Goal: Information Seeking & Learning: Find specific fact

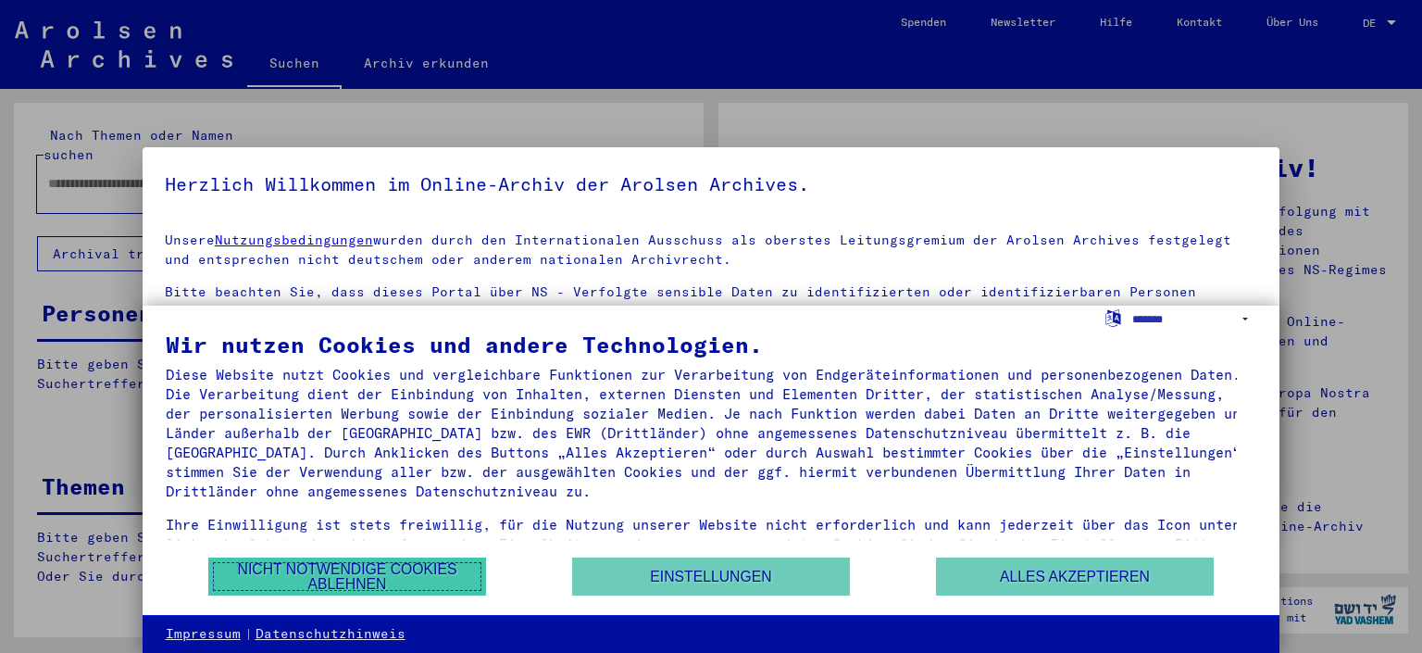
click at [403, 585] on button "Nicht notwendige Cookies ablehnen" at bounding box center [347, 576] width 278 height 38
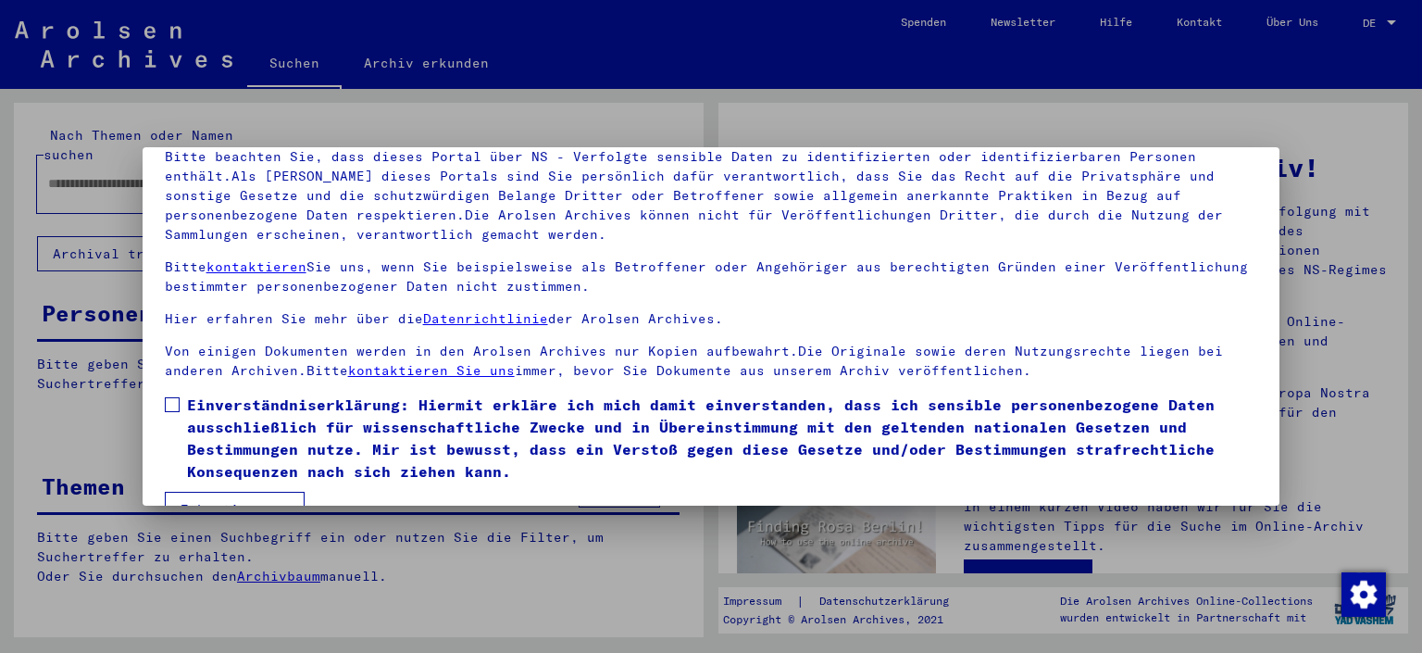
scroll to position [157, 0]
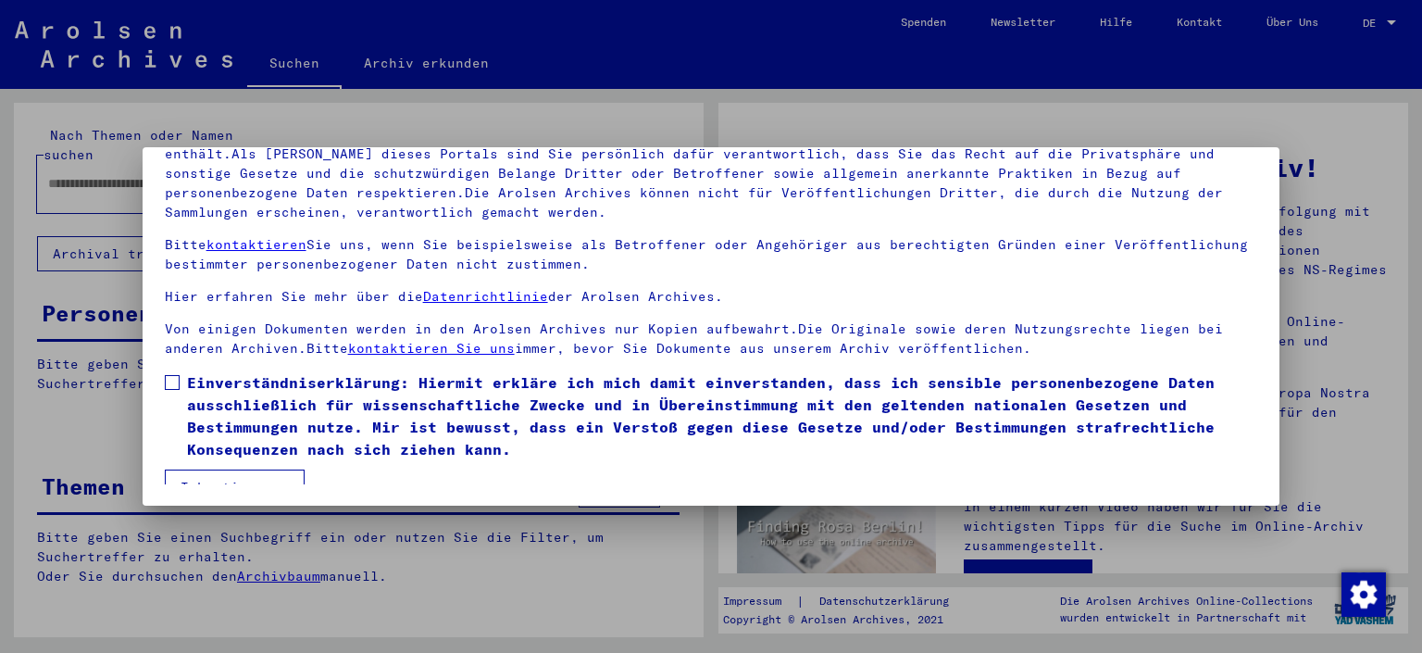
click at [169, 378] on span at bounding box center [172, 382] width 15 height 15
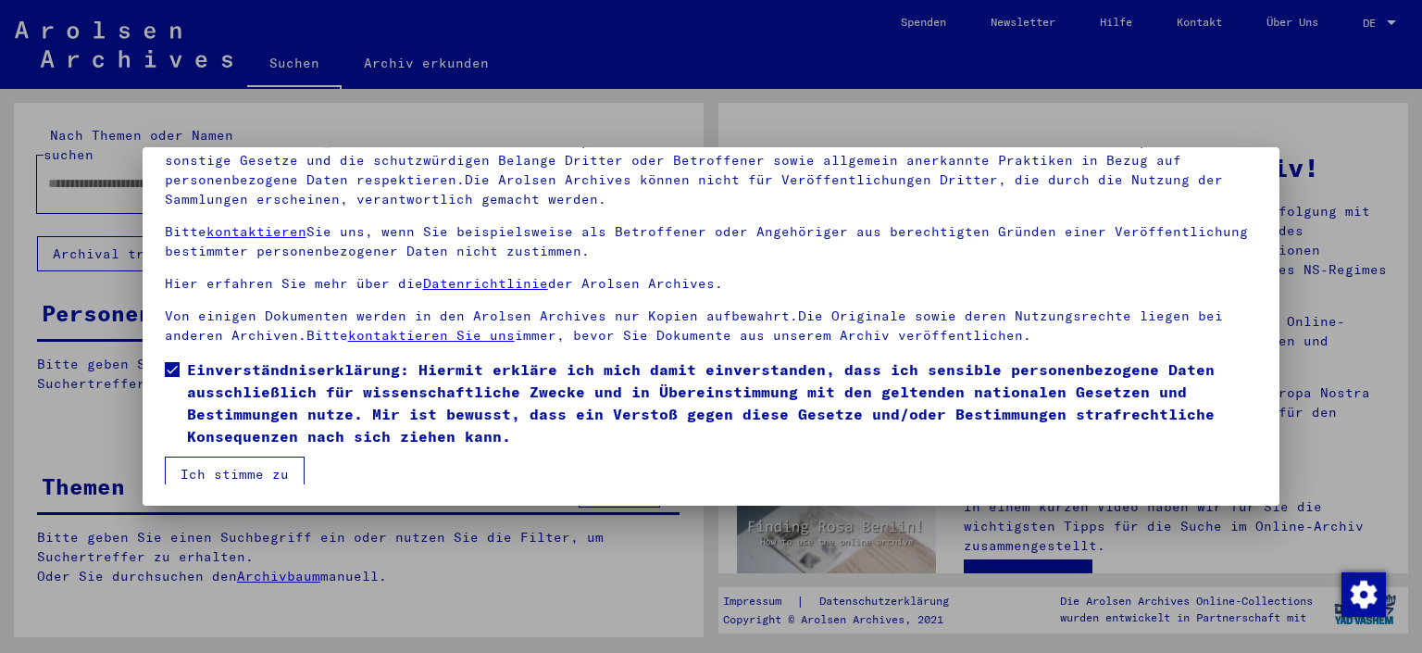
scroll to position [20, 0]
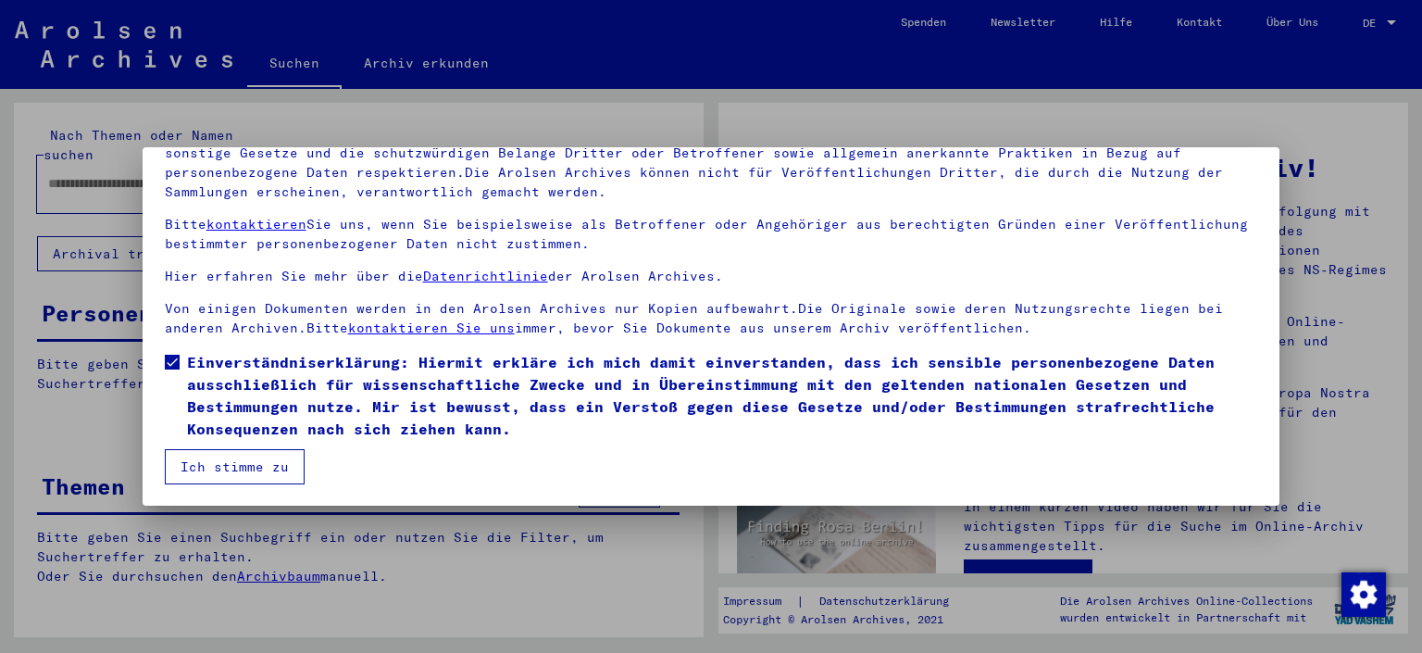
click at [249, 465] on button "Ich stimme zu" at bounding box center [235, 466] width 140 height 35
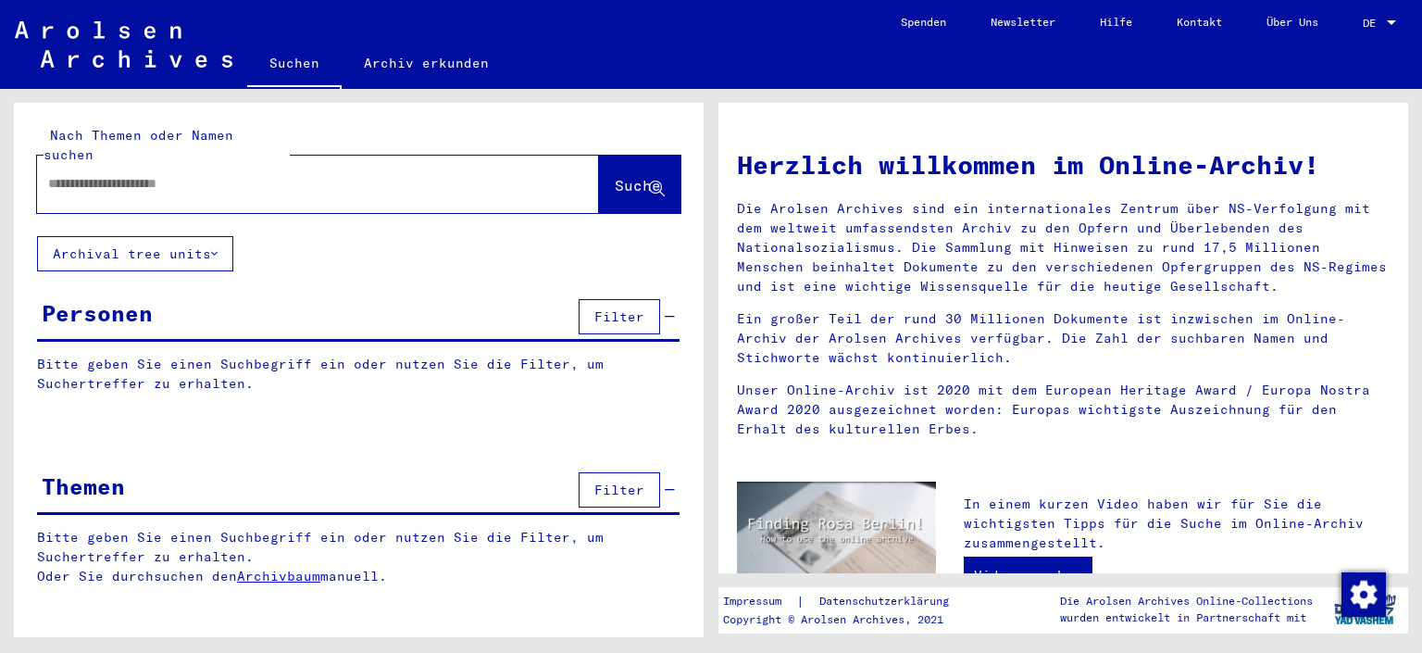
scroll to position [0, 0]
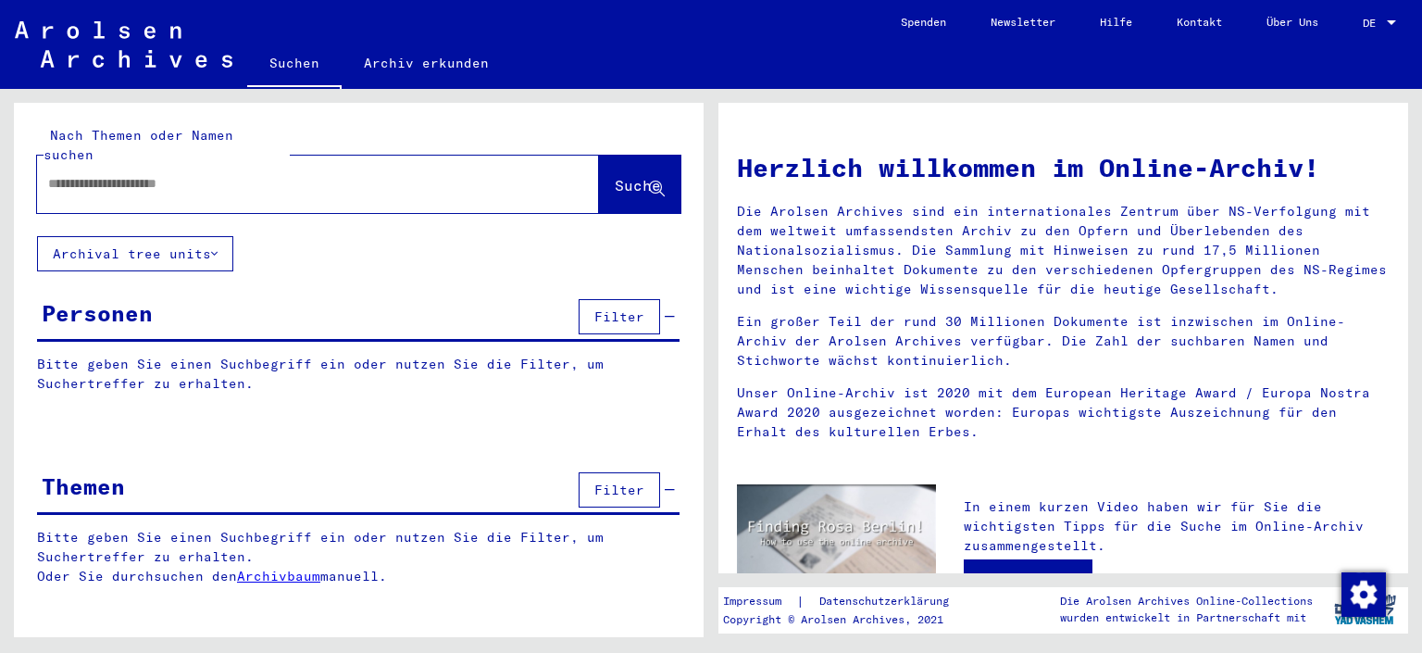
click at [263, 174] on input "text" at bounding box center [295, 183] width 495 height 19
click at [615, 176] on span "Suche" at bounding box center [638, 185] width 46 height 19
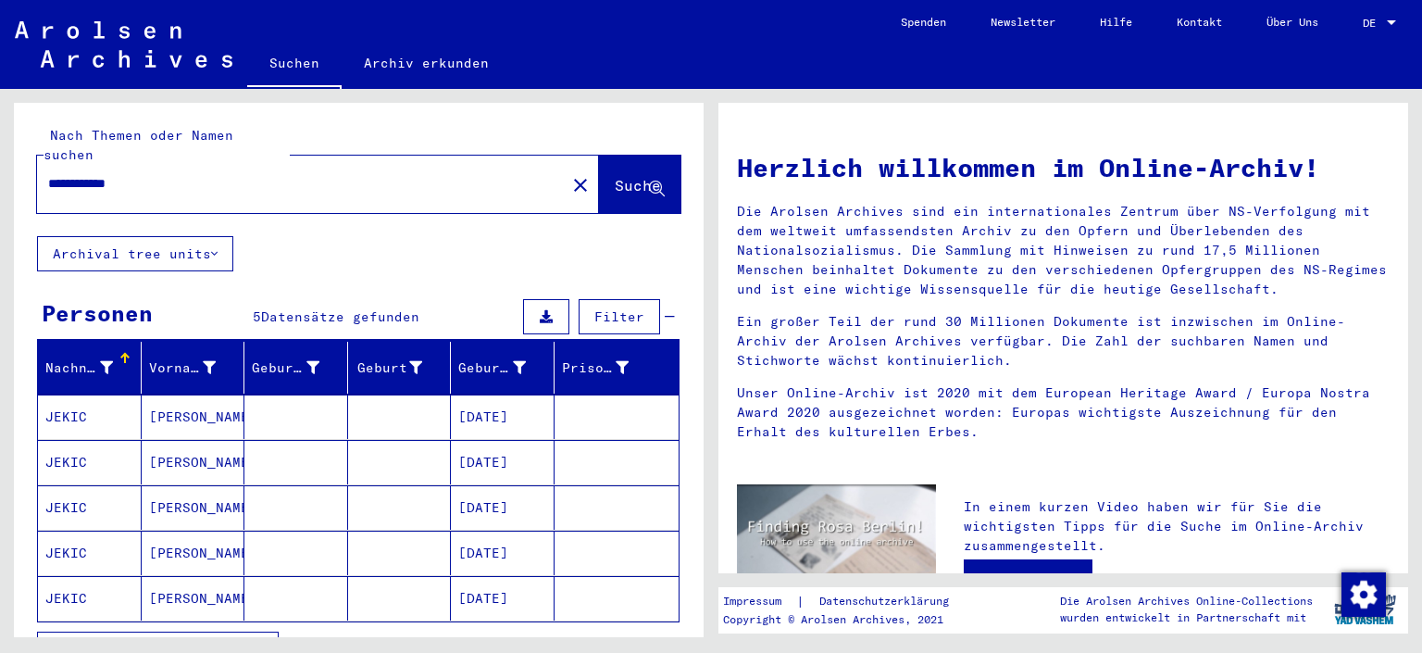
drag, startPoint x: 149, startPoint y: 169, endPoint x: 24, endPoint y: 169, distance: 125.0
click at [48, 174] on input "**********" at bounding box center [295, 183] width 495 height 19
click at [649, 181] on icon at bounding box center [657, 189] width 16 height 16
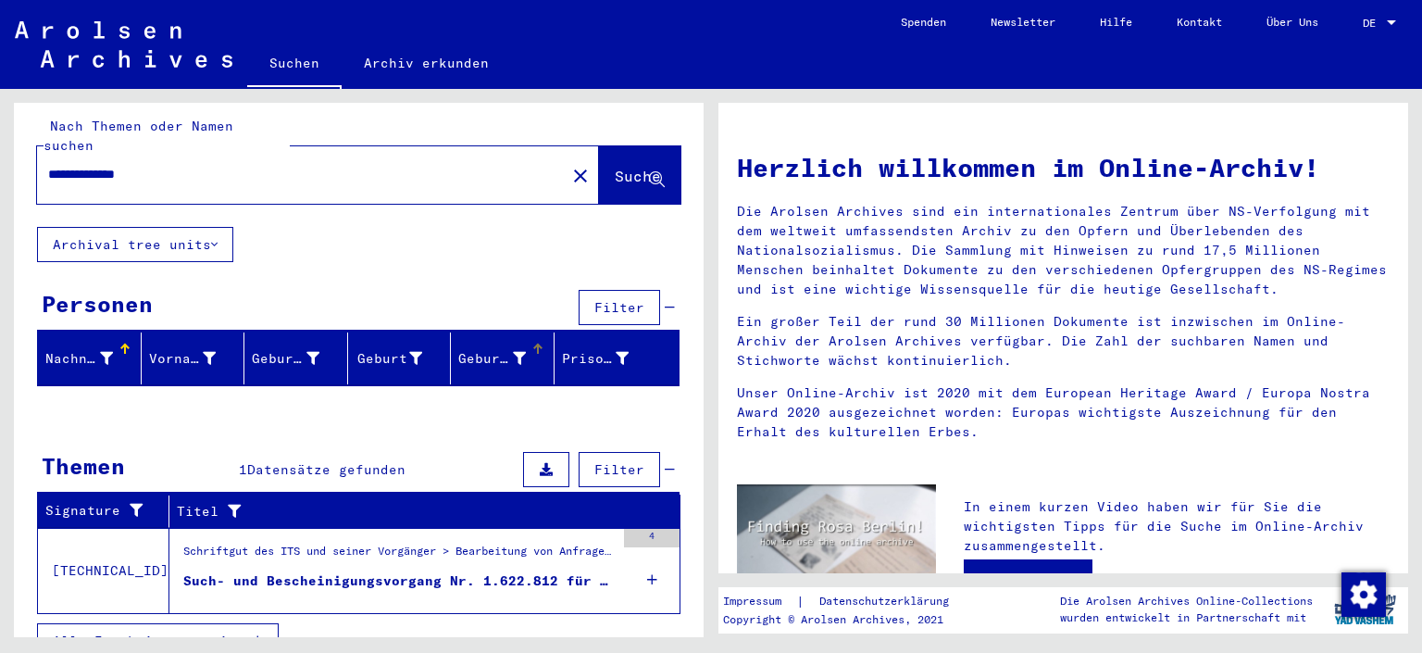
scroll to position [17, 0]
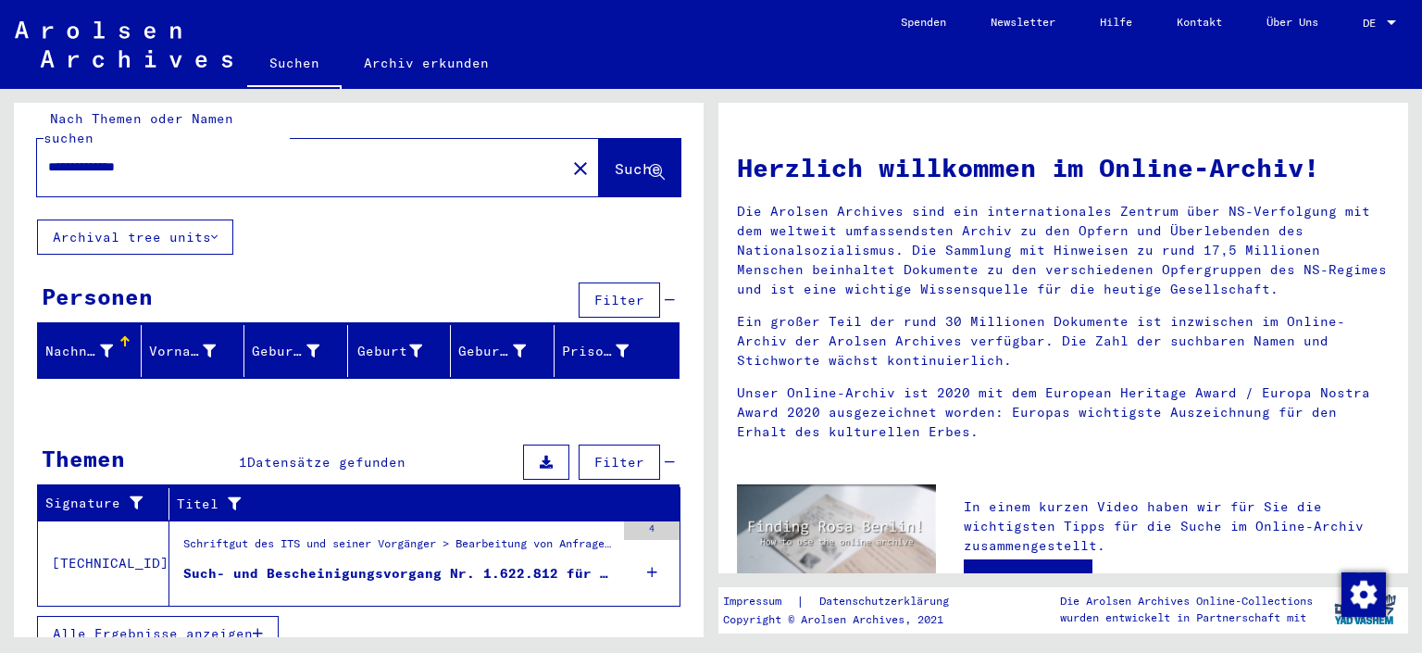
click at [421, 564] on div "Such- und Bescheinigungsvorgang Nr. 1.622.812 für [PERSON_NAME] geboren [DEMOGR…" at bounding box center [398, 573] width 431 height 19
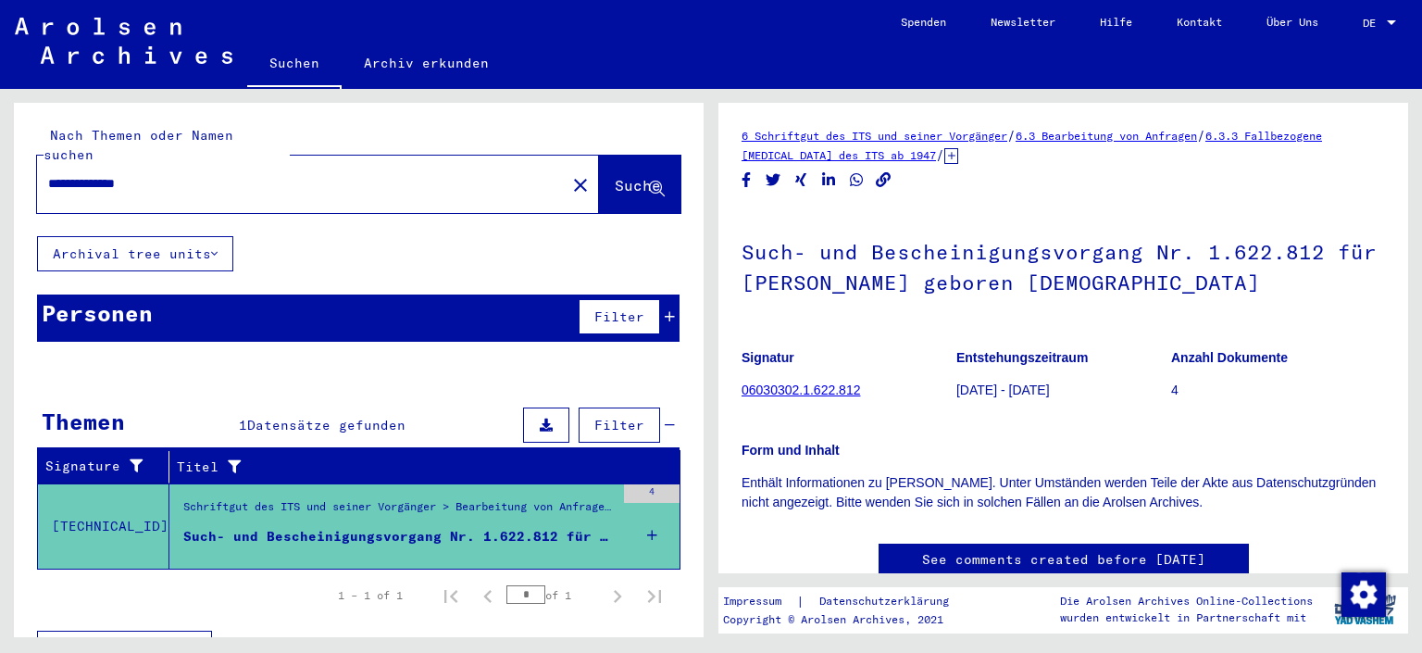
drag, startPoint x: 180, startPoint y: 165, endPoint x: 0, endPoint y: 161, distance: 179.7
click at [48, 174] on input "**********" at bounding box center [301, 183] width 506 height 19
type input "**********"
click at [615, 176] on span "Suche" at bounding box center [638, 185] width 46 height 19
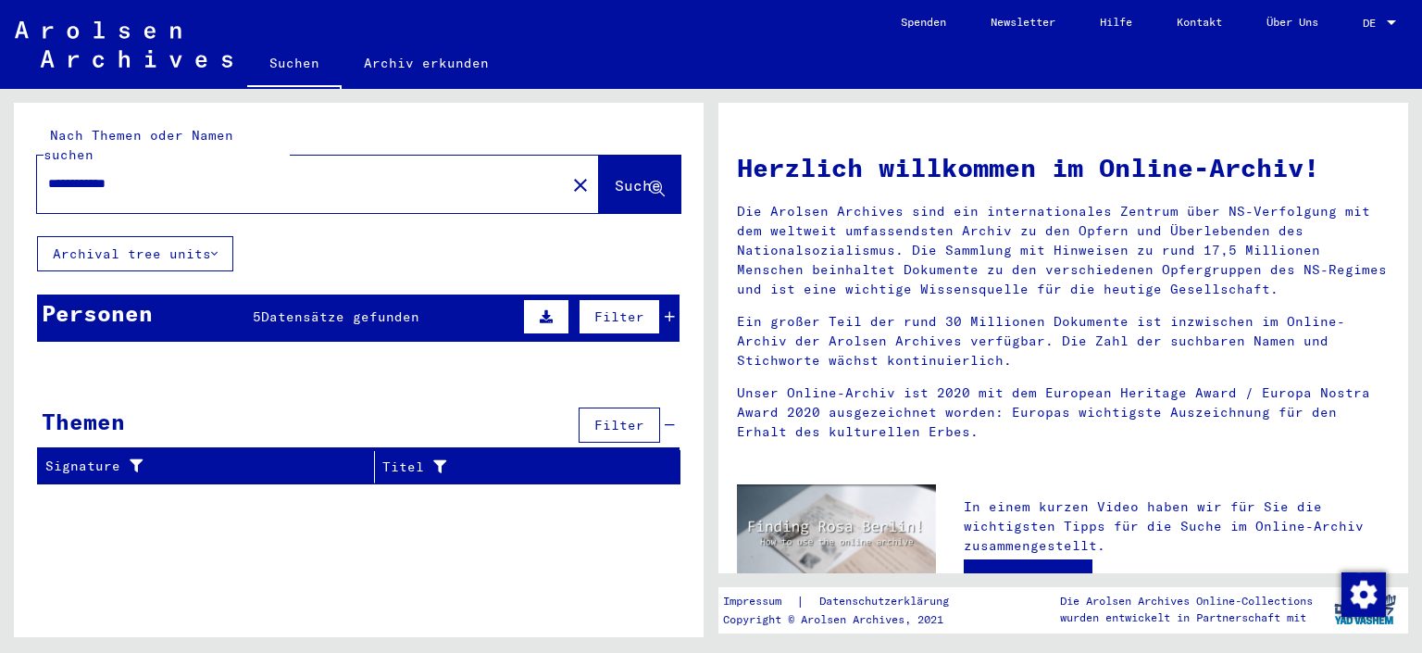
click at [276, 308] on span "Datensätze gefunden" at bounding box center [340, 316] width 158 height 17
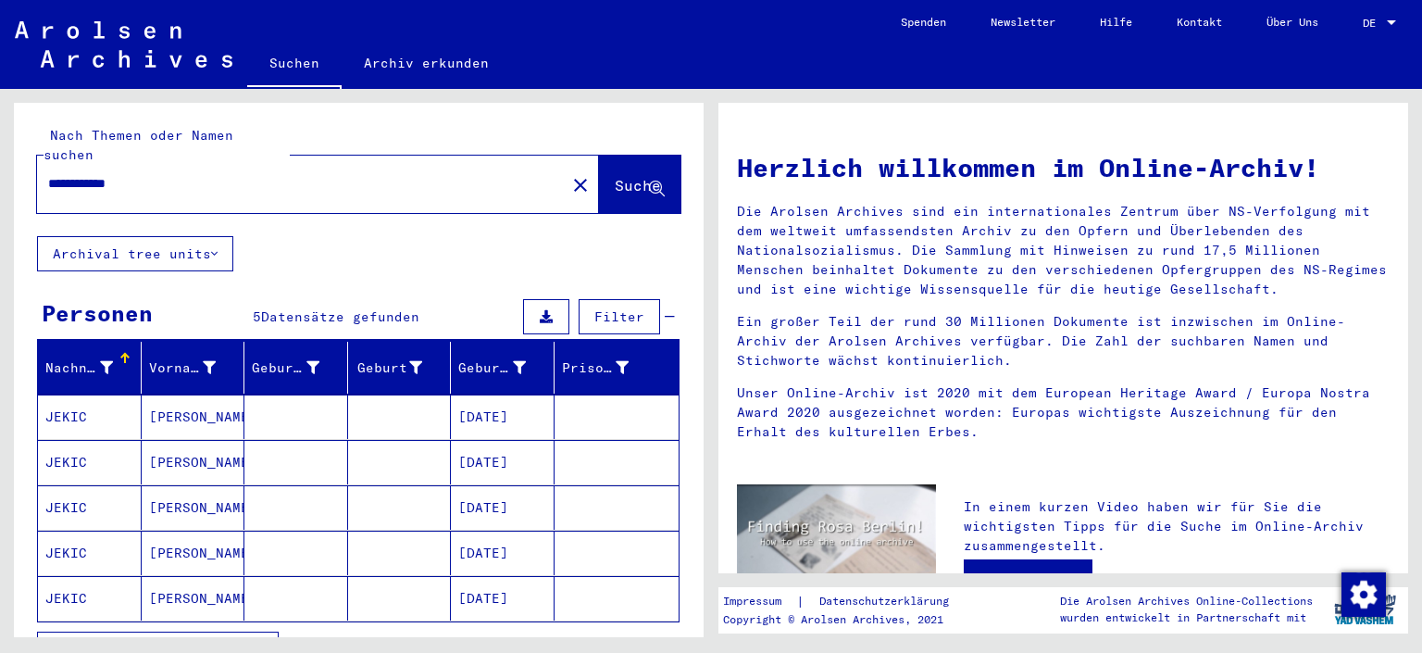
click at [174, 398] on mat-cell "[PERSON_NAME]" at bounding box center [194, 416] width 104 height 44
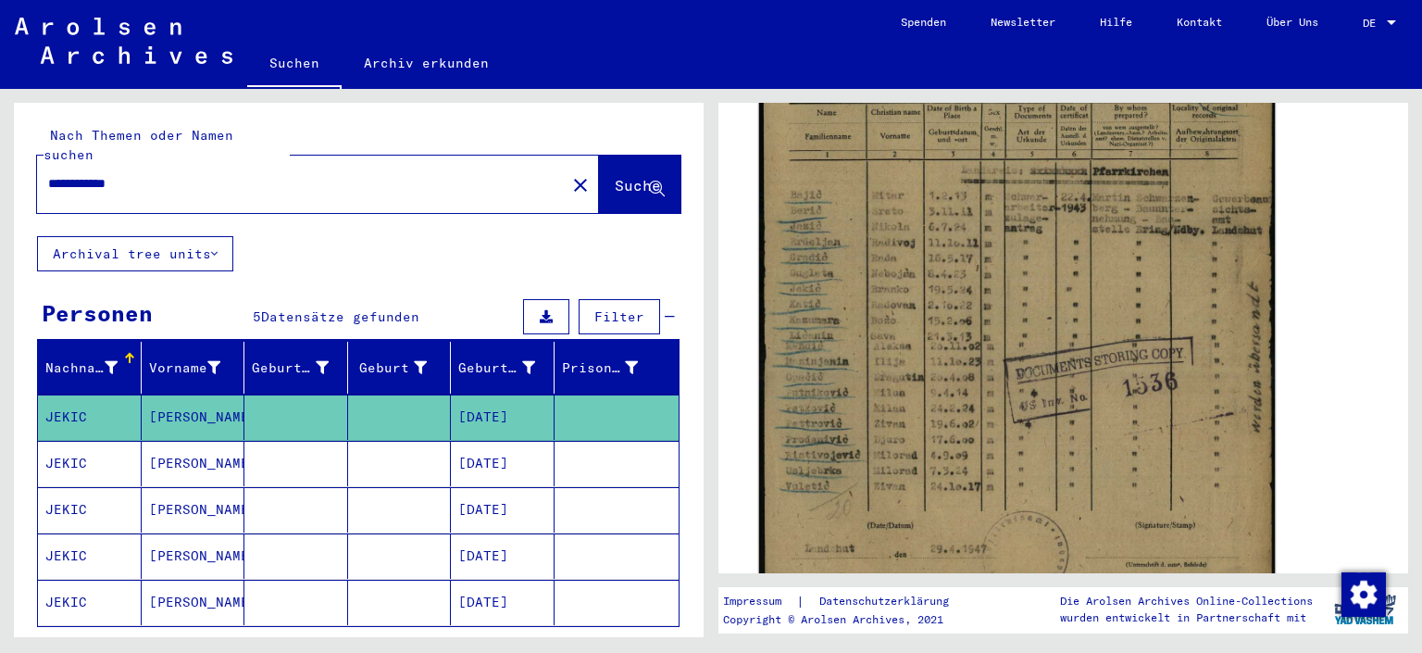
scroll to position [511, 0]
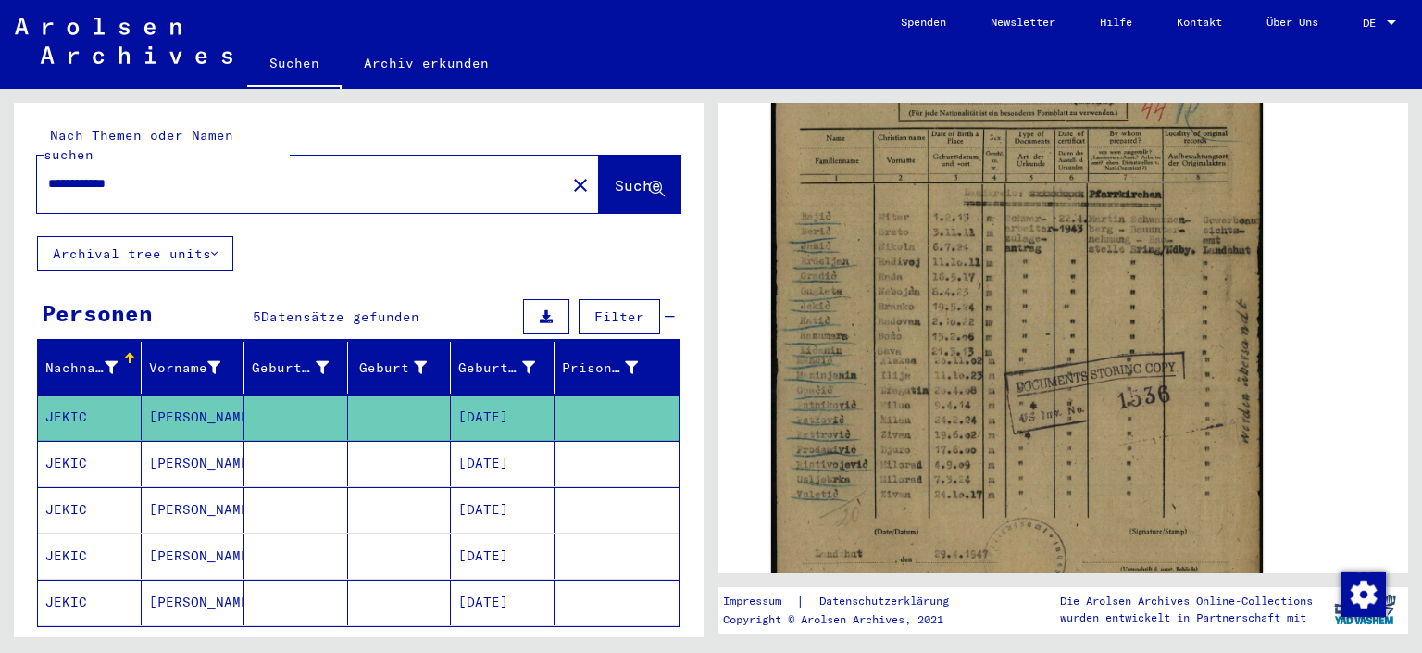
click at [181, 441] on mat-cell "[PERSON_NAME]" at bounding box center [194, 463] width 104 height 45
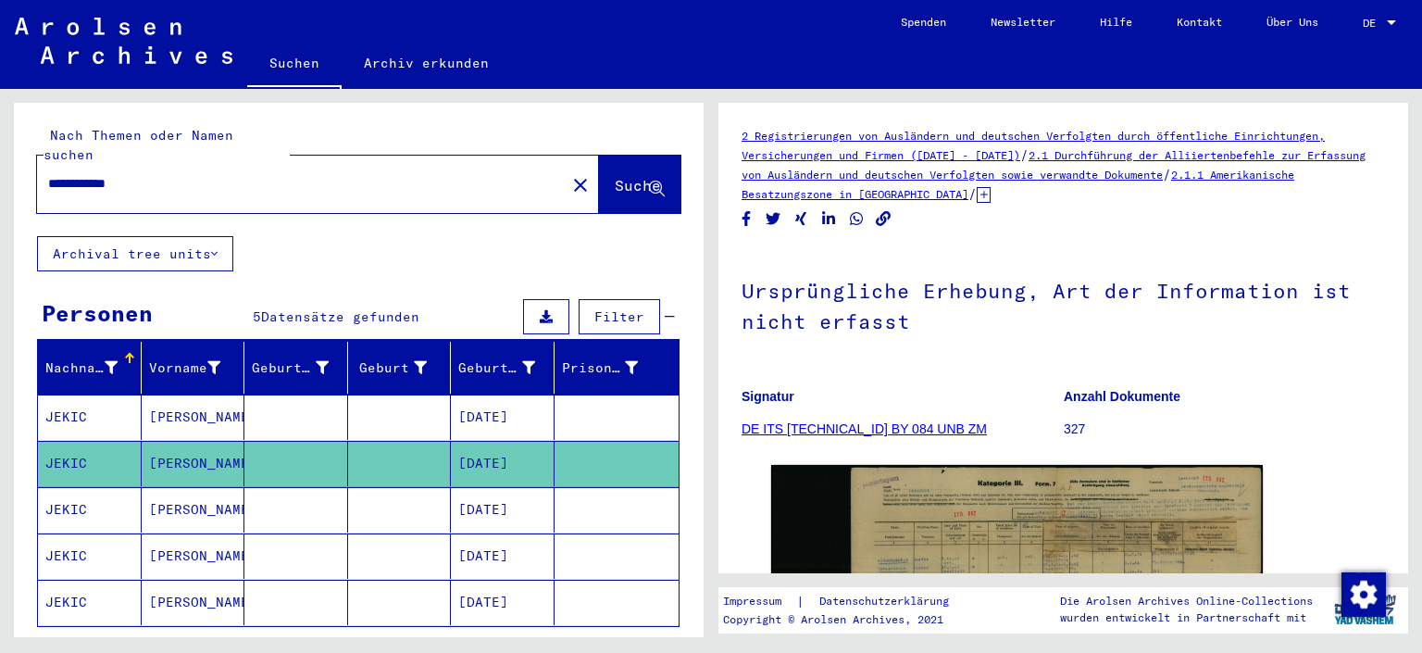
click at [159, 487] on mat-cell "[PERSON_NAME]" at bounding box center [194, 509] width 104 height 45
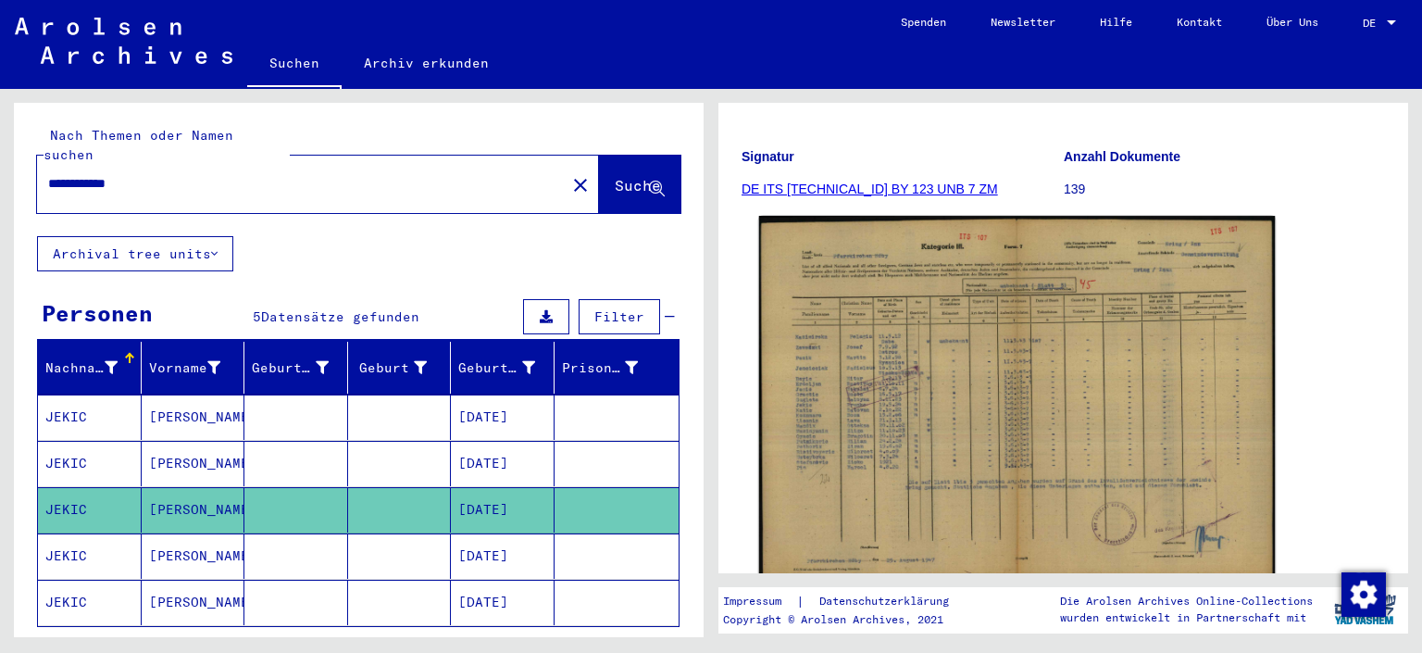
scroll to position [235, 0]
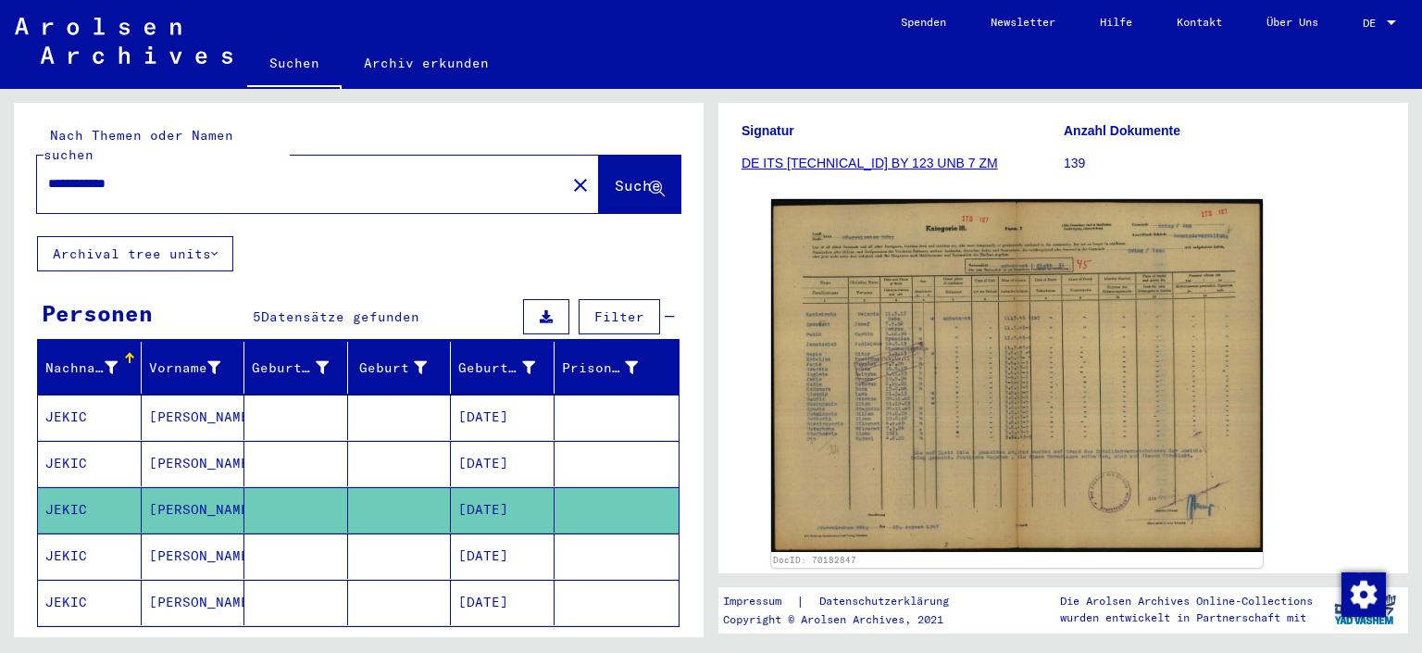
click at [114, 394] on mat-cell "JEKIC" at bounding box center [90, 416] width 104 height 45
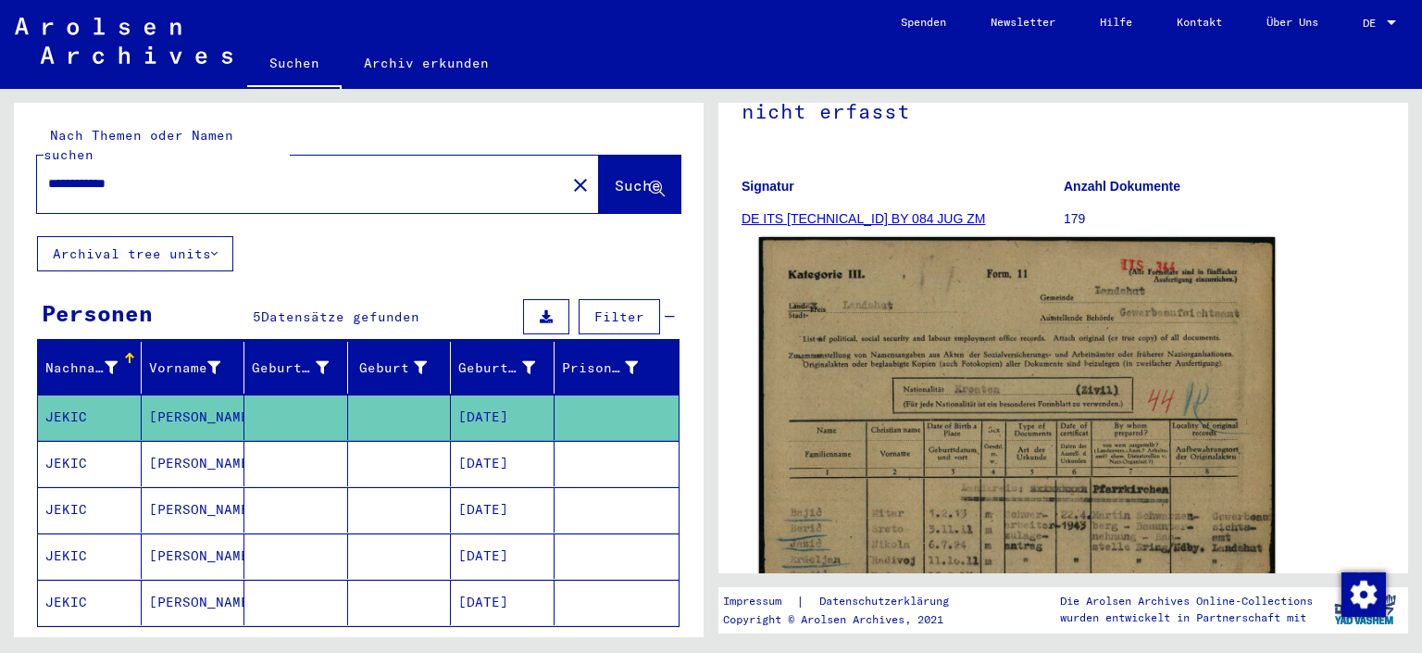
scroll to position [306, 0]
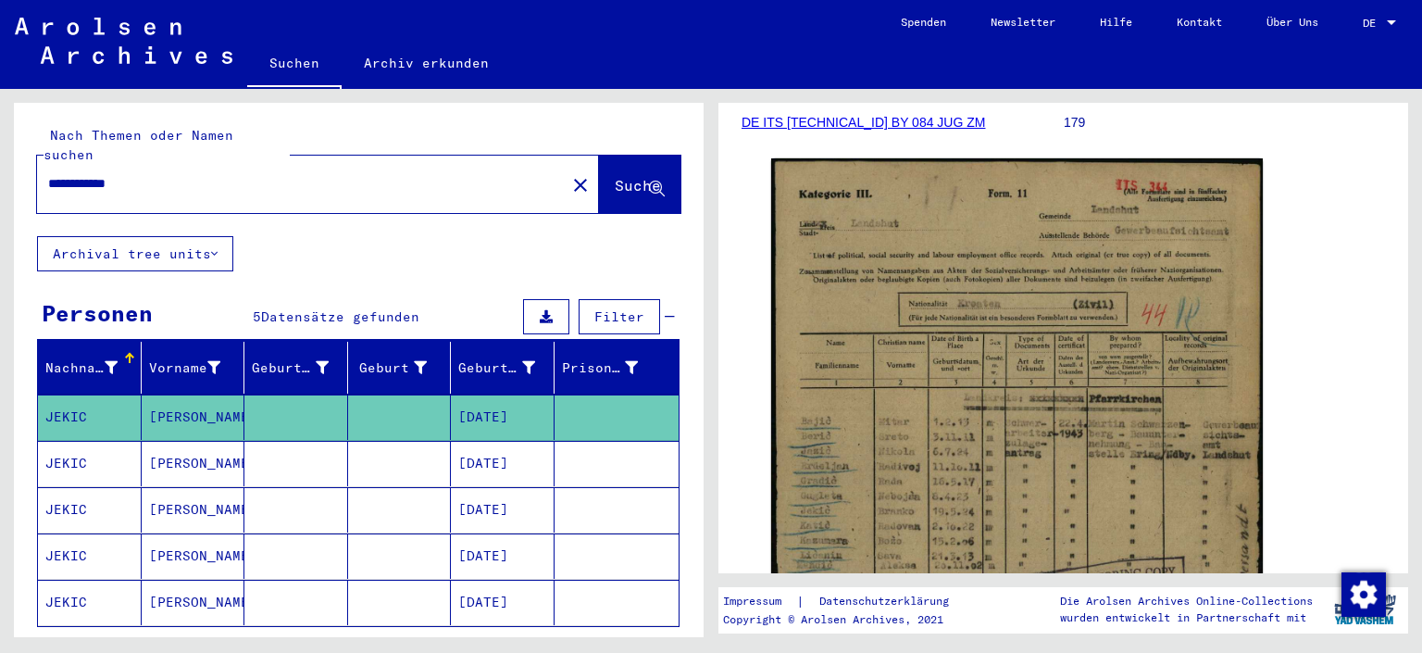
click at [183, 441] on mat-cell "[PERSON_NAME]" at bounding box center [194, 463] width 104 height 45
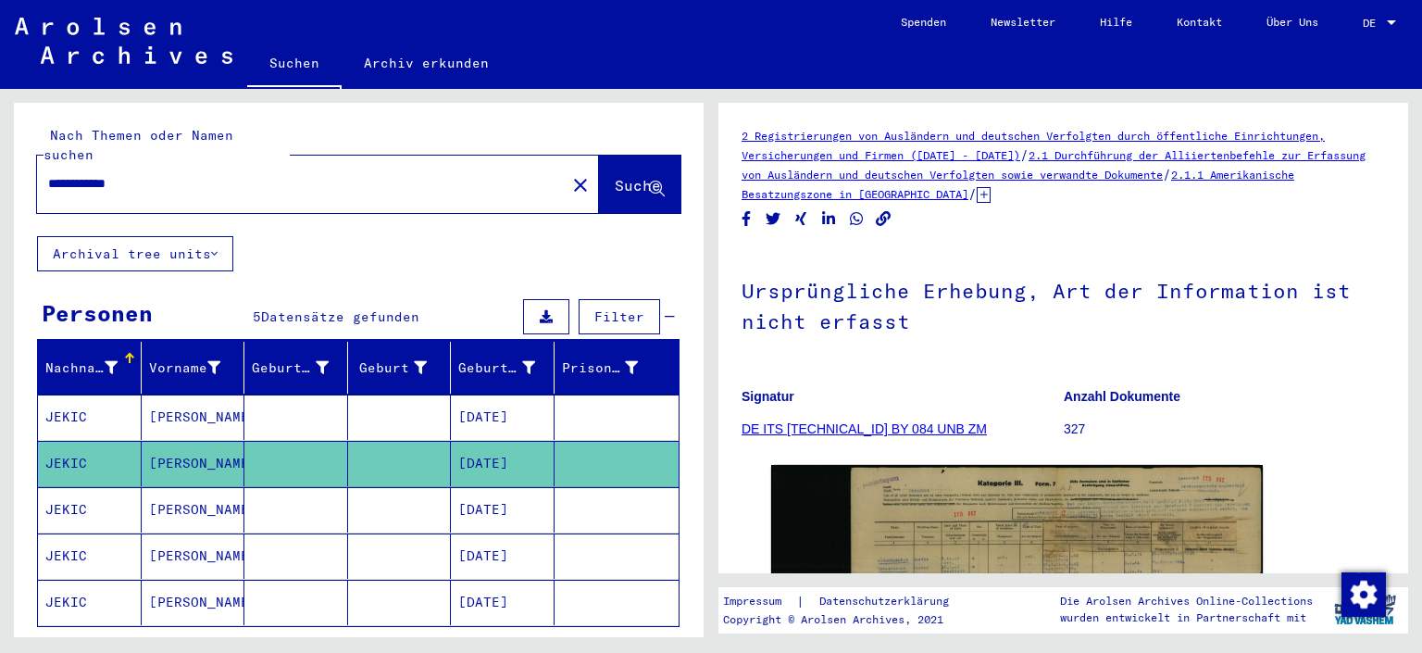
scroll to position [306, 0]
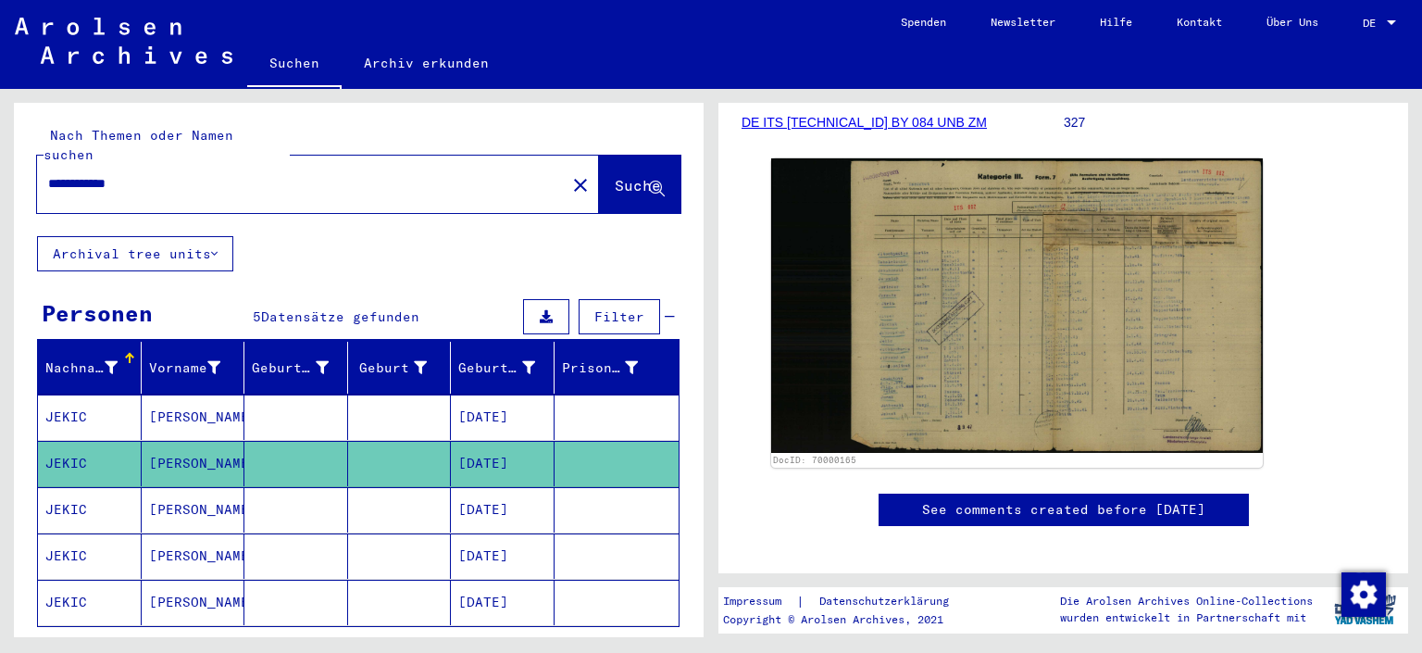
click at [160, 534] on mat-cell "[PERSON_NAME]" at bounding box center [194, 555] width 104 height 45
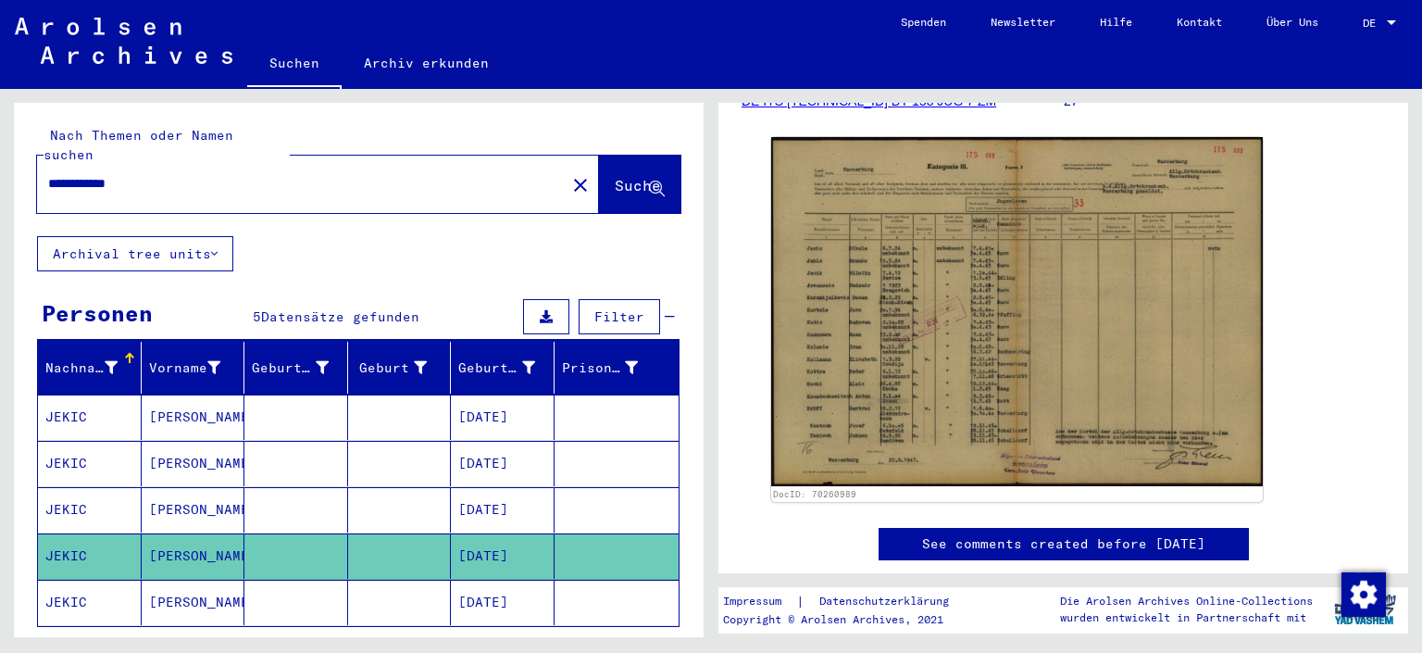
scroll to position [306, 0]
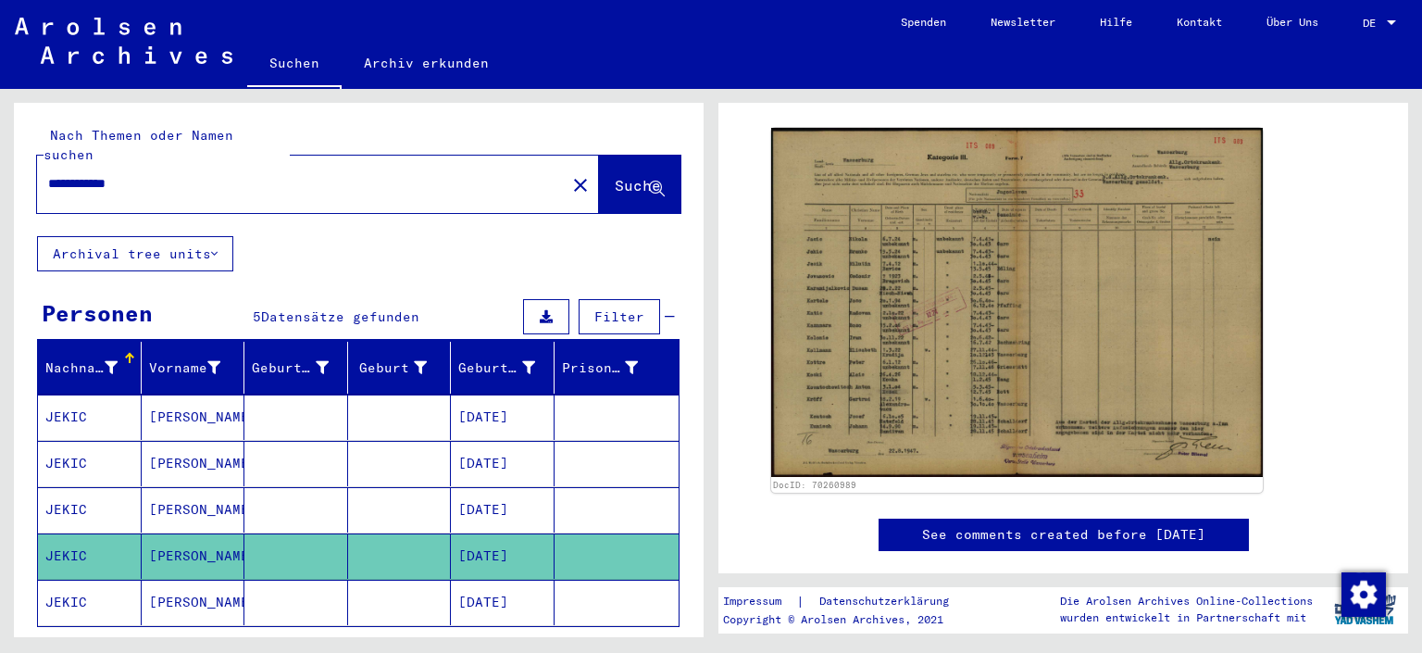
click at [201, 584] on mat-cell "[PERSON_NAME]" at bounding box center [194, 602] width 104 height 45
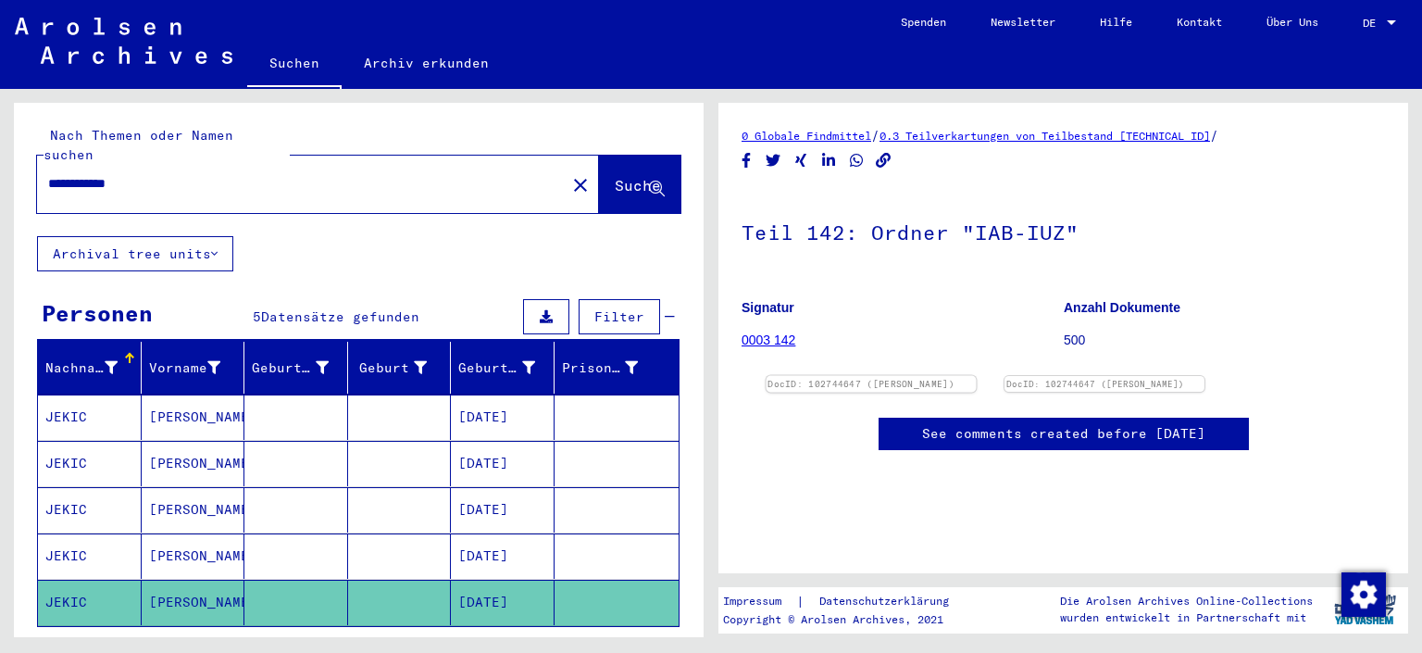
scroll to position [102, 0]
click at [783, 332] on link "0003 142" at bounding box center [769, 339] width 54 height 15
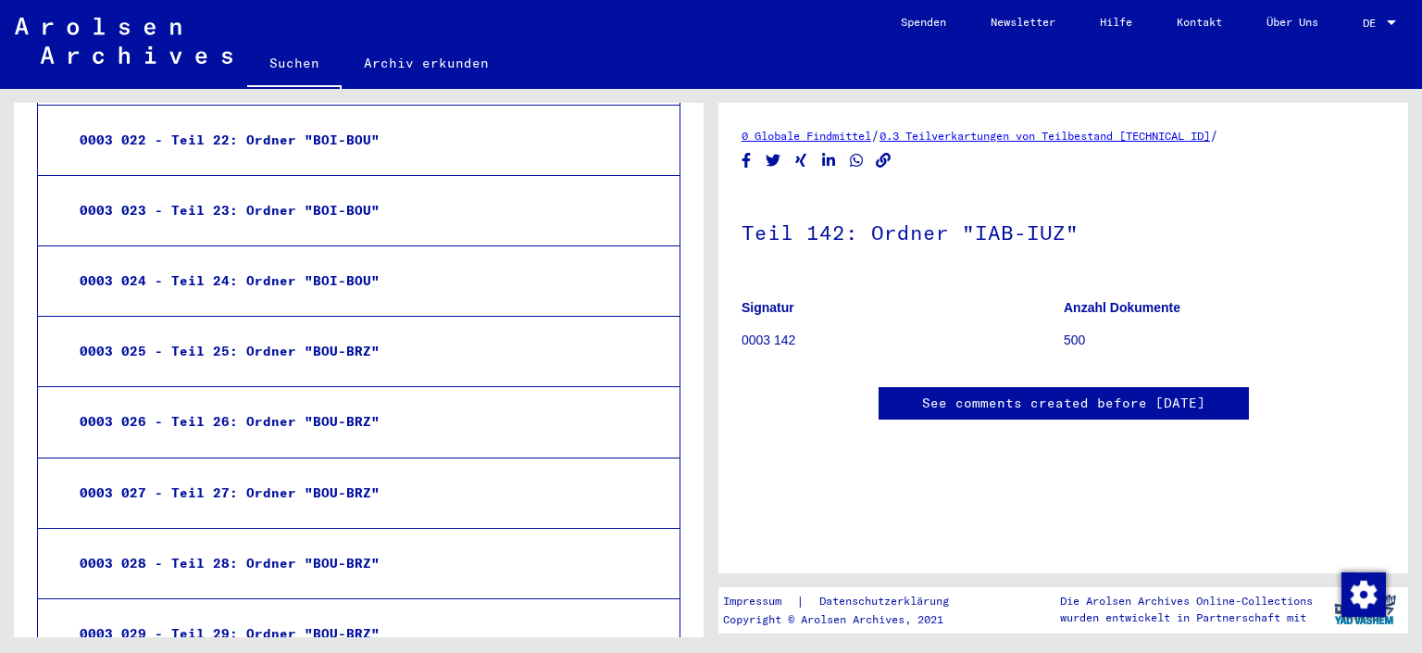
scroll to position [1738, 0]
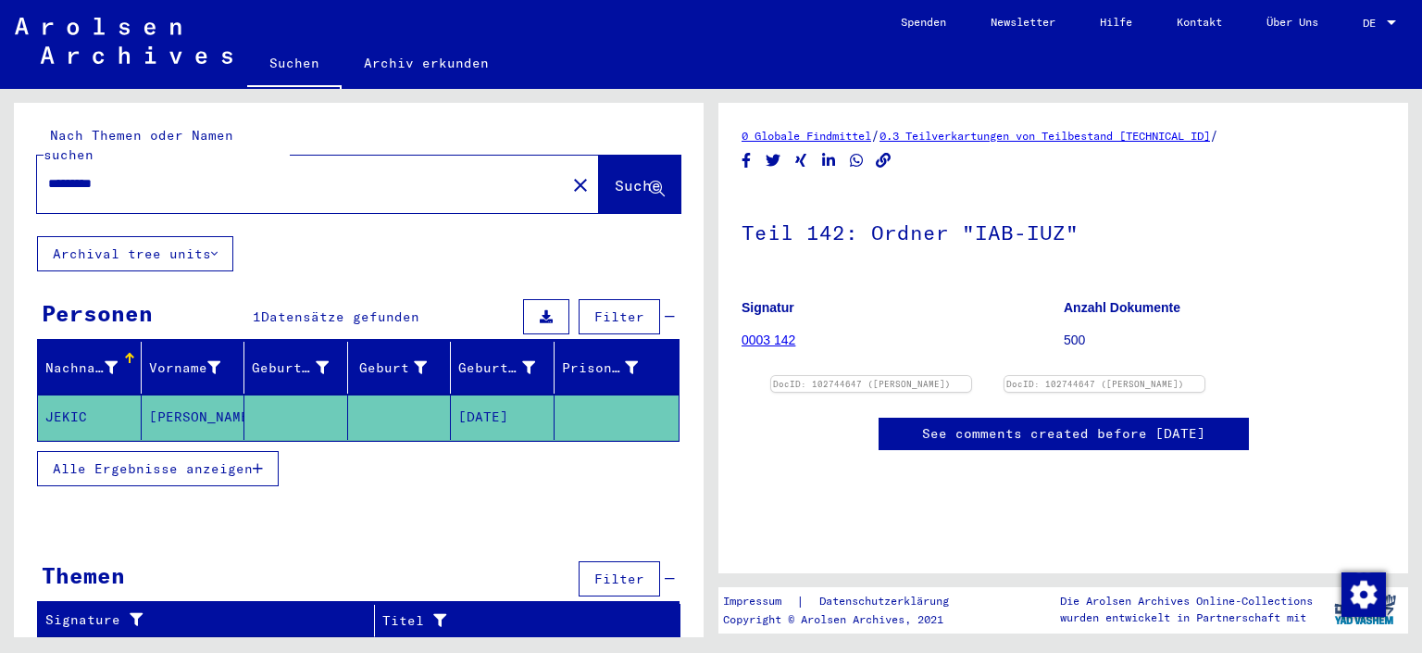
scroll to position [102, 0]
click at [1061, 376] on img at bounding box center [1105, 376] width 210 height 0
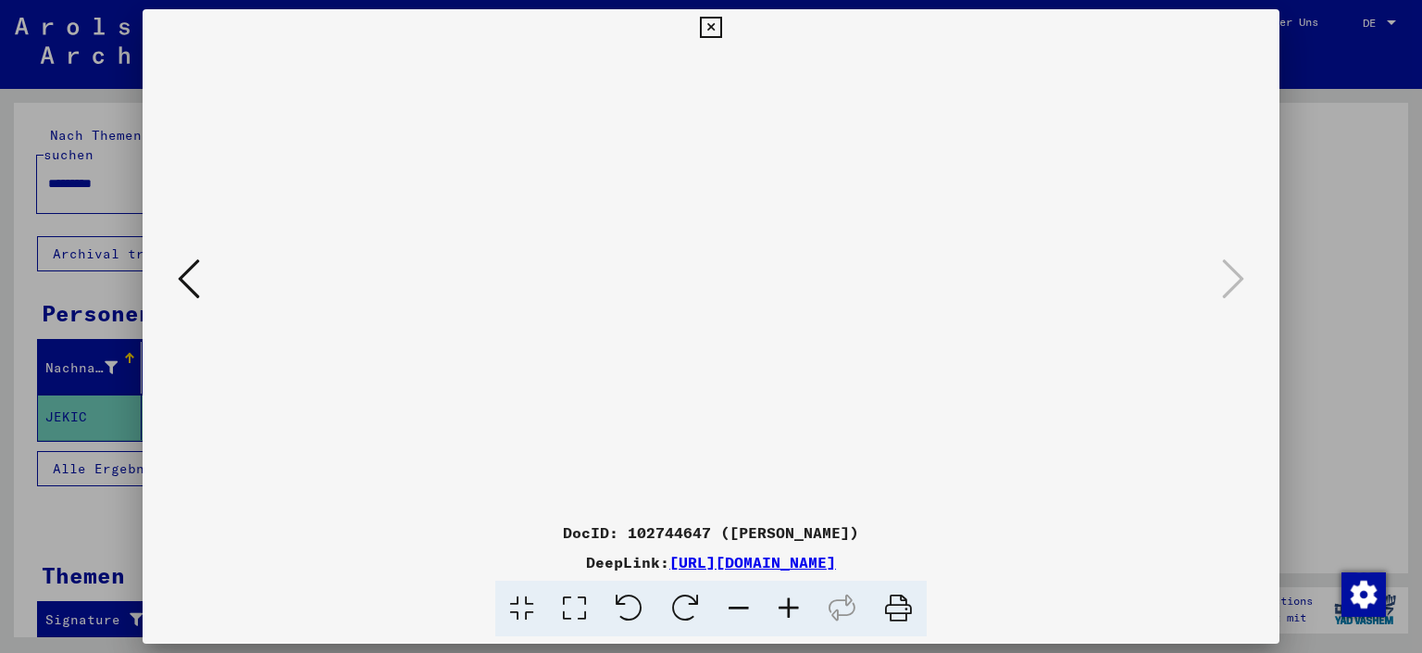
click at [732, 563] on link "[URL][DOMAIN_NAME]" at bounding box center [752, 562] width 167 height 19
click at [721, 30] on icon at bounding box center [710, 28] width 21 height 22
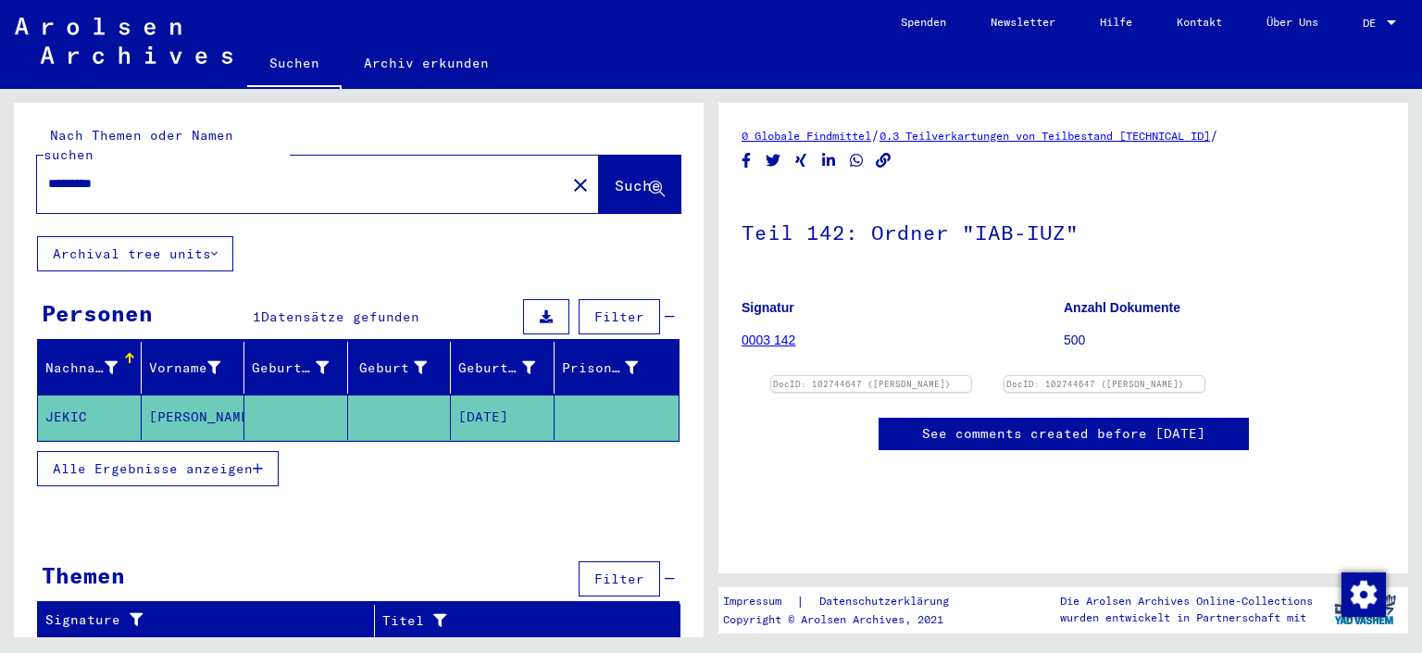
click at [121, 174] on input "*********" at bounding box center [301, 183] width 506 height 19
drag, startPoint x: 125, startPoint y: 165, endPoint x: 0, endPoint y: 141, distance: 127.3
click at [48, 174] on input "*********" at bounding box center [301, 183] width 506 height 19
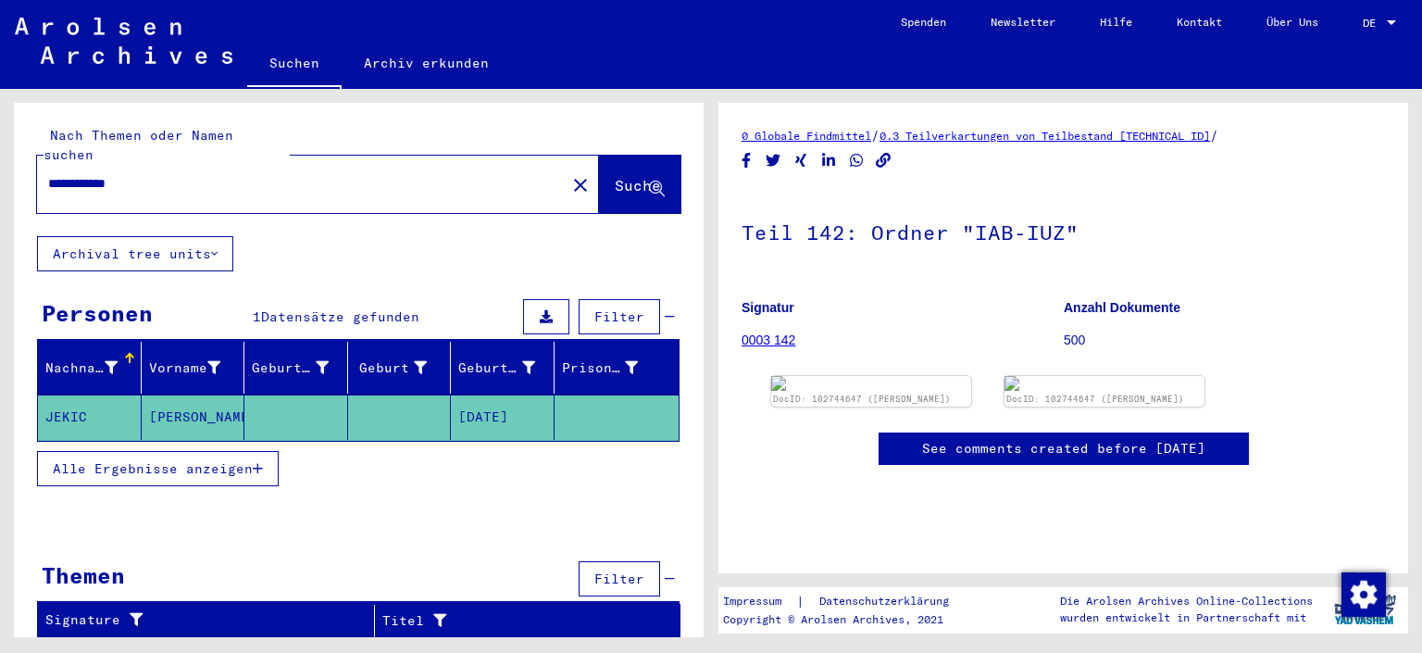
scroll to position [205, 0]
type input "**********"
click at [615, 176] on span "Suche" at bounding box center [638, 185] width 46 height 19
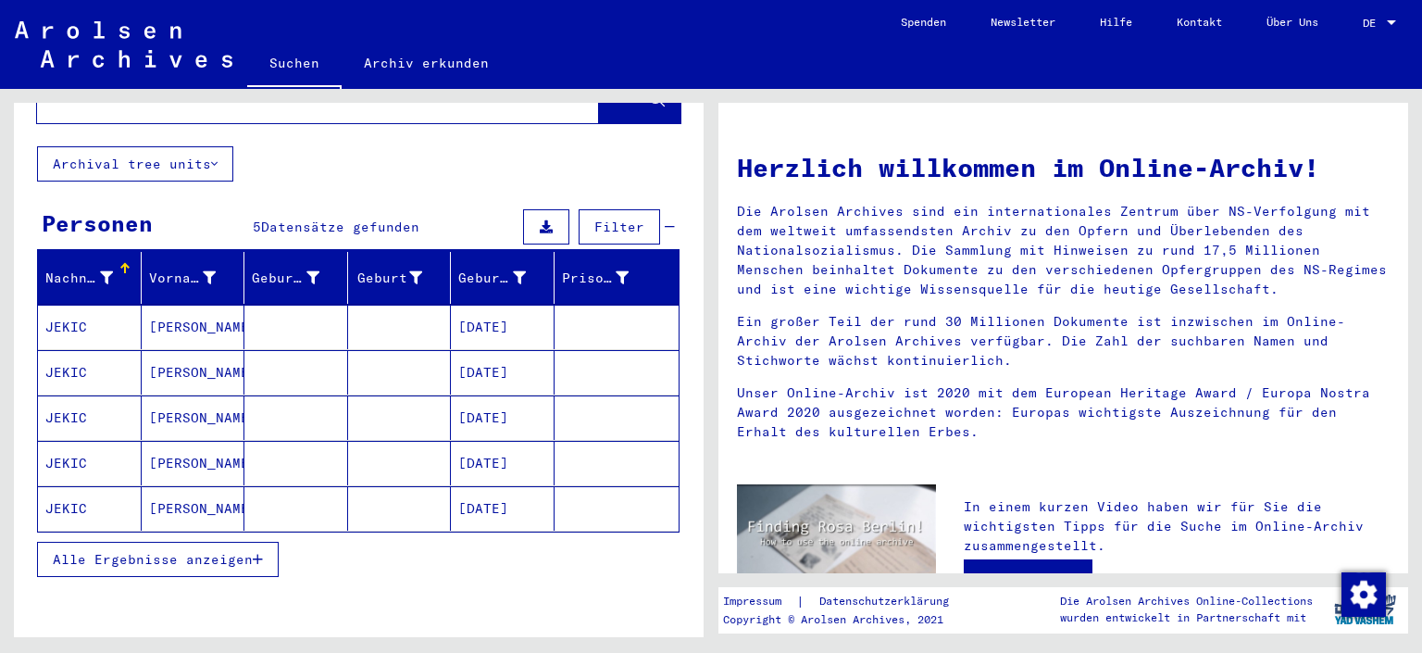
scroll to position [157, 0]
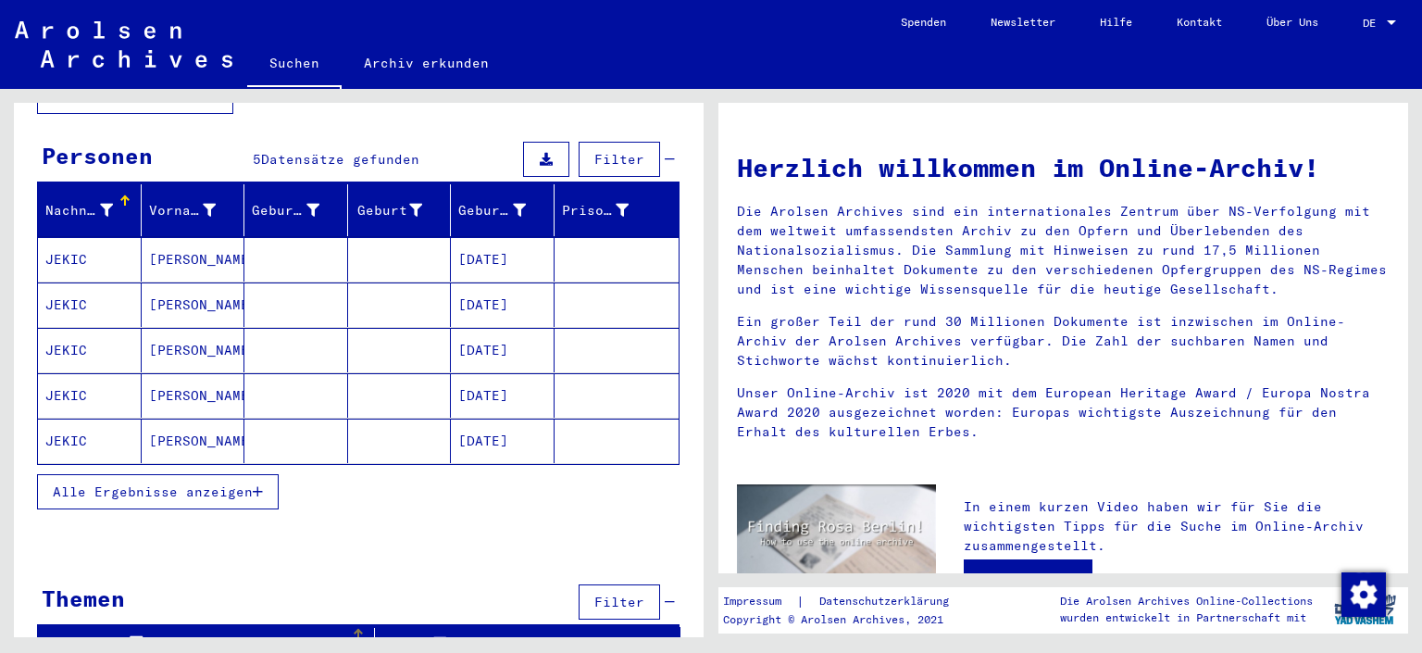
click at [110, 633] on div "Signature" at bounding box center [198, 642] width 306 height 19
click at [389, 634] on div "Titel" at bounding box center [508, 643] width 252 height 19
click at [589, 201] on div "Prisoner #" at bounding box center [596, 210] width 68 height 19
click at [79, 201] on div "Nachname" at bounding box center [79, 210] width 68 height 19
click at [260, 485] on icon "button" at bounding box center [258, 491] width 10 height 13
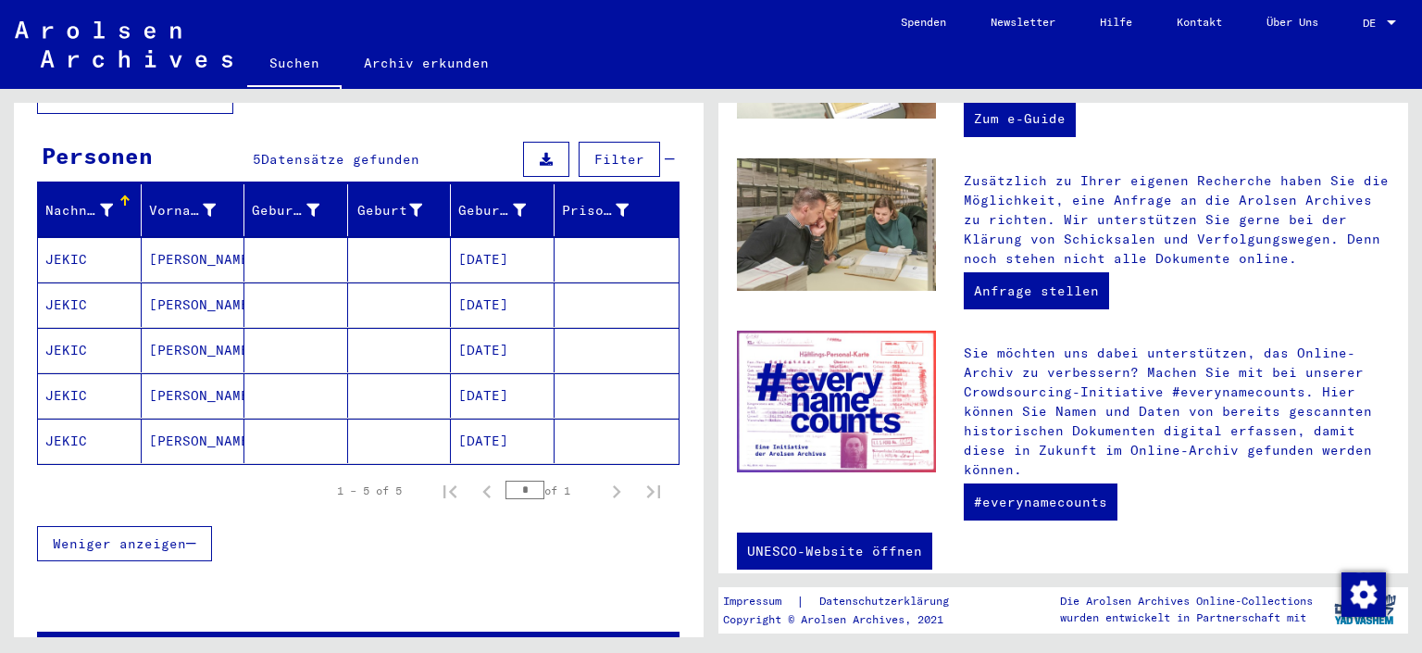
scroll to position [668, 0]
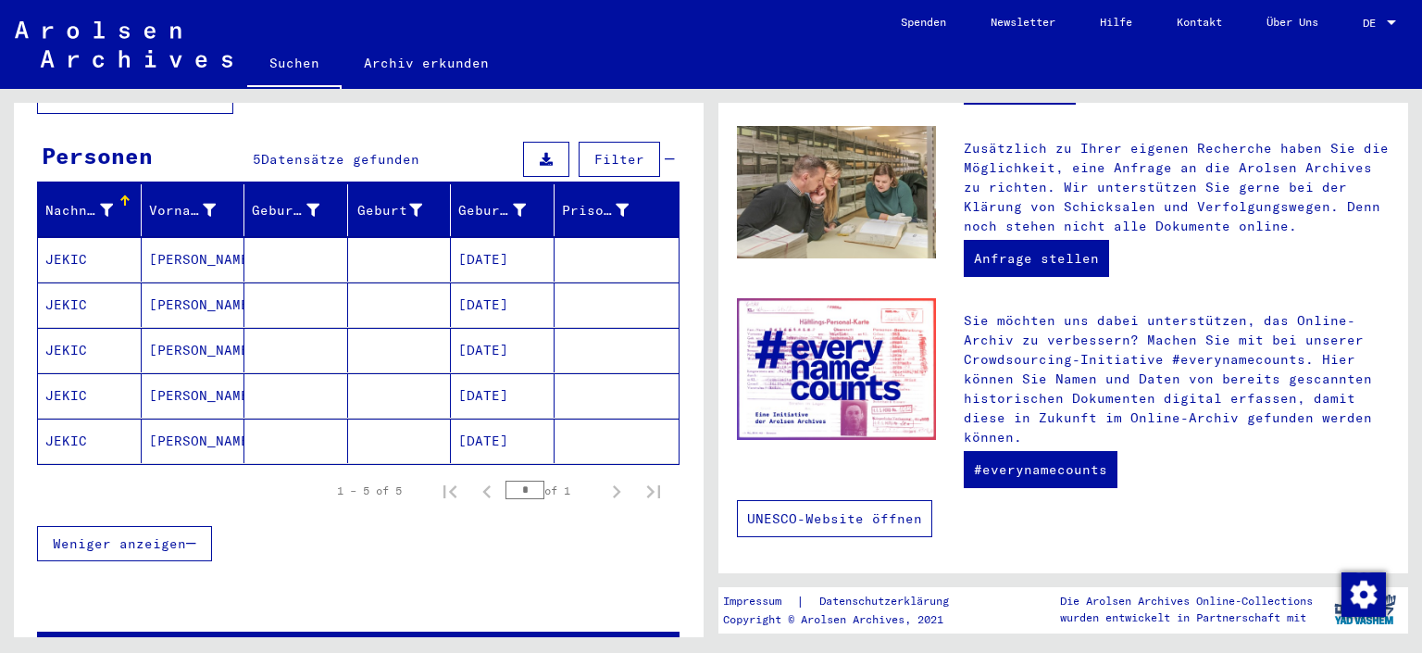
click at [835, 517] on link "UNESCO-Website öffnen" at bounding box center [834, 518] width 195 height 37
